Goal: Information Seeking & Learning: Learn about a topic

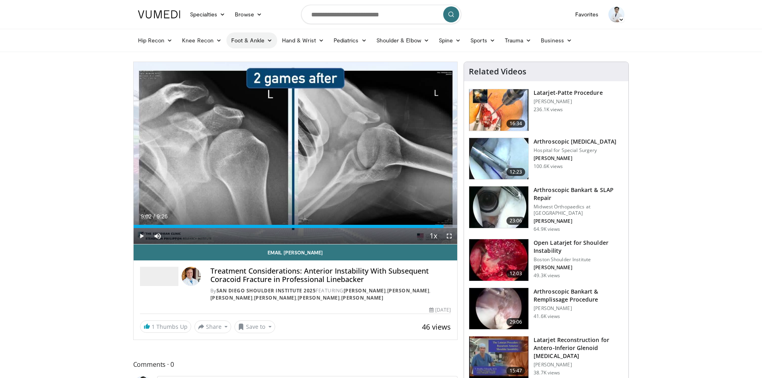
click at [268, 42] on icon at bounding box center [270, 41] width 6 height 6
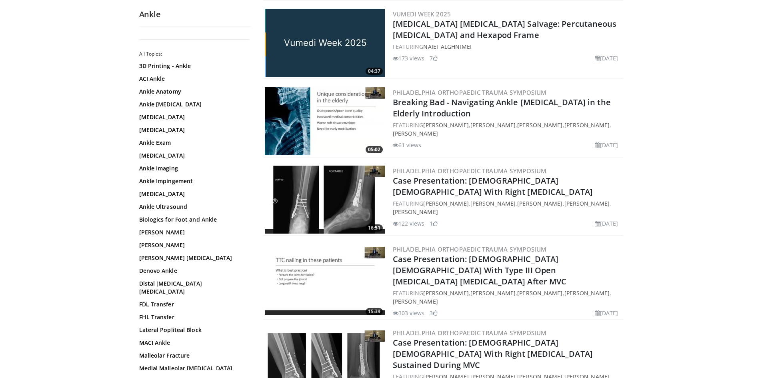
scroll to position [240, 0]
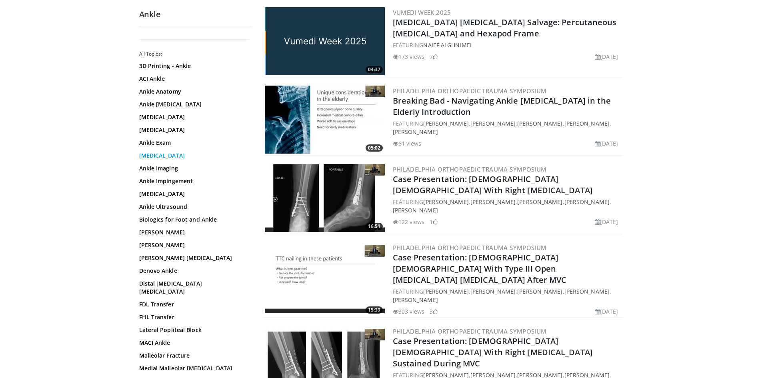
click at [159, 156] on link "Ankle Fracture" at bounding box center [193, 156] width 108 height 8
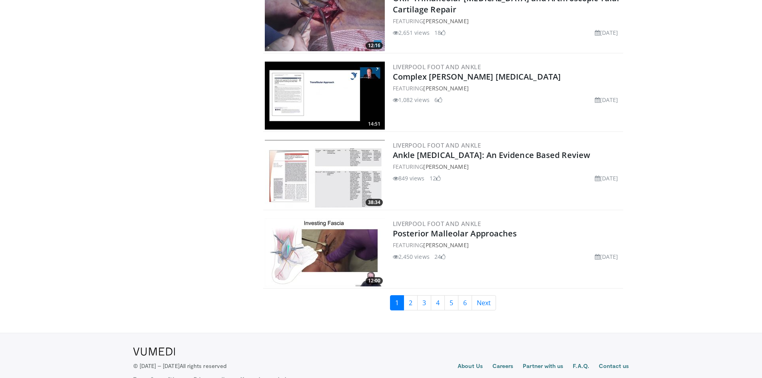
scroll to position [1772, 0]
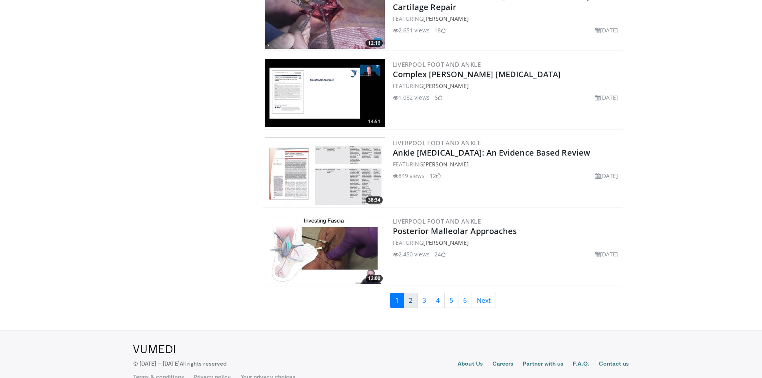
click at [411, 293] on link "2" at bounding box center [411, 300] width 14 height 15
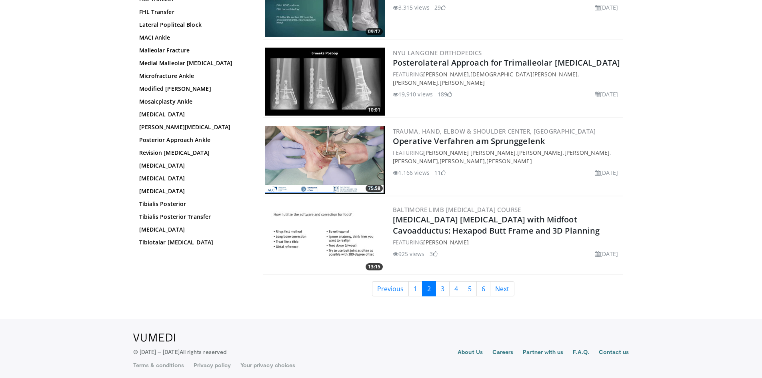
scroll to position [1772, 0]
